Goal: Transaction & Acquisition: Purchase product/service

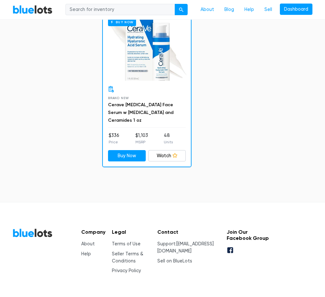
scroll to position [3360, 0]
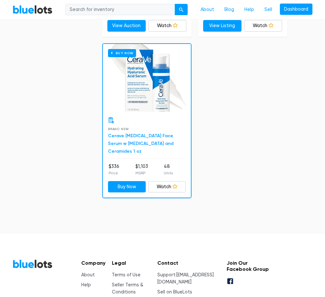
click at [152, 140] on link "Cerave Hyaluronic Acid Face Serum w Vitamin B5 and Ceramides 1 oz" at bounding box center [140, 143] width 65 height 21
